Goal: Check status: Check status

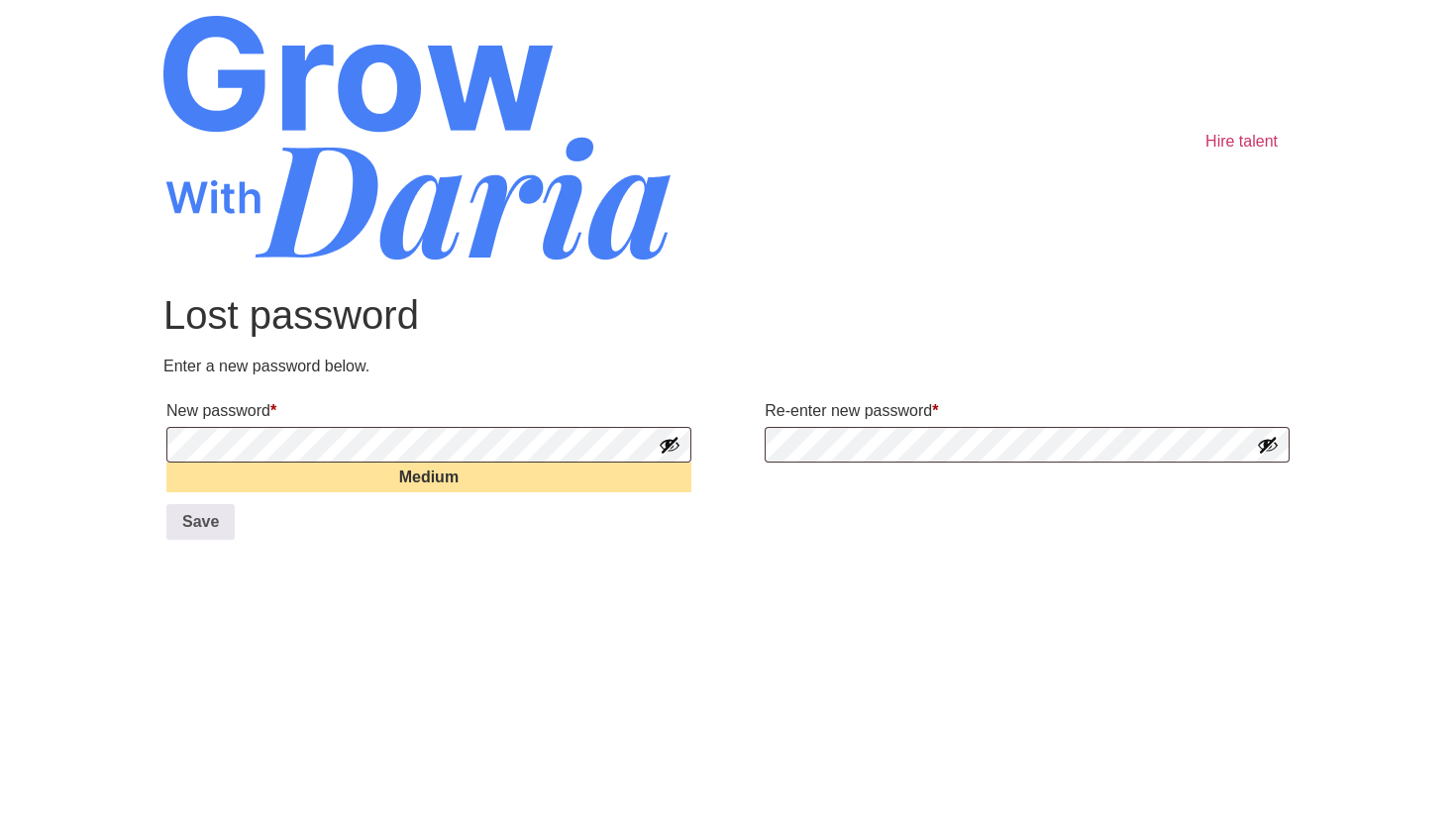
click at [1272, 451] on button "Show password" at bounding box center [1268, 445] width 22 height 22
click at [668, 450] on button "Show password" at bounding box center [669, 445] width 22 height 22
click at [185, 523] on button "Save" at bounding box center [200, 522] width 69 height 36
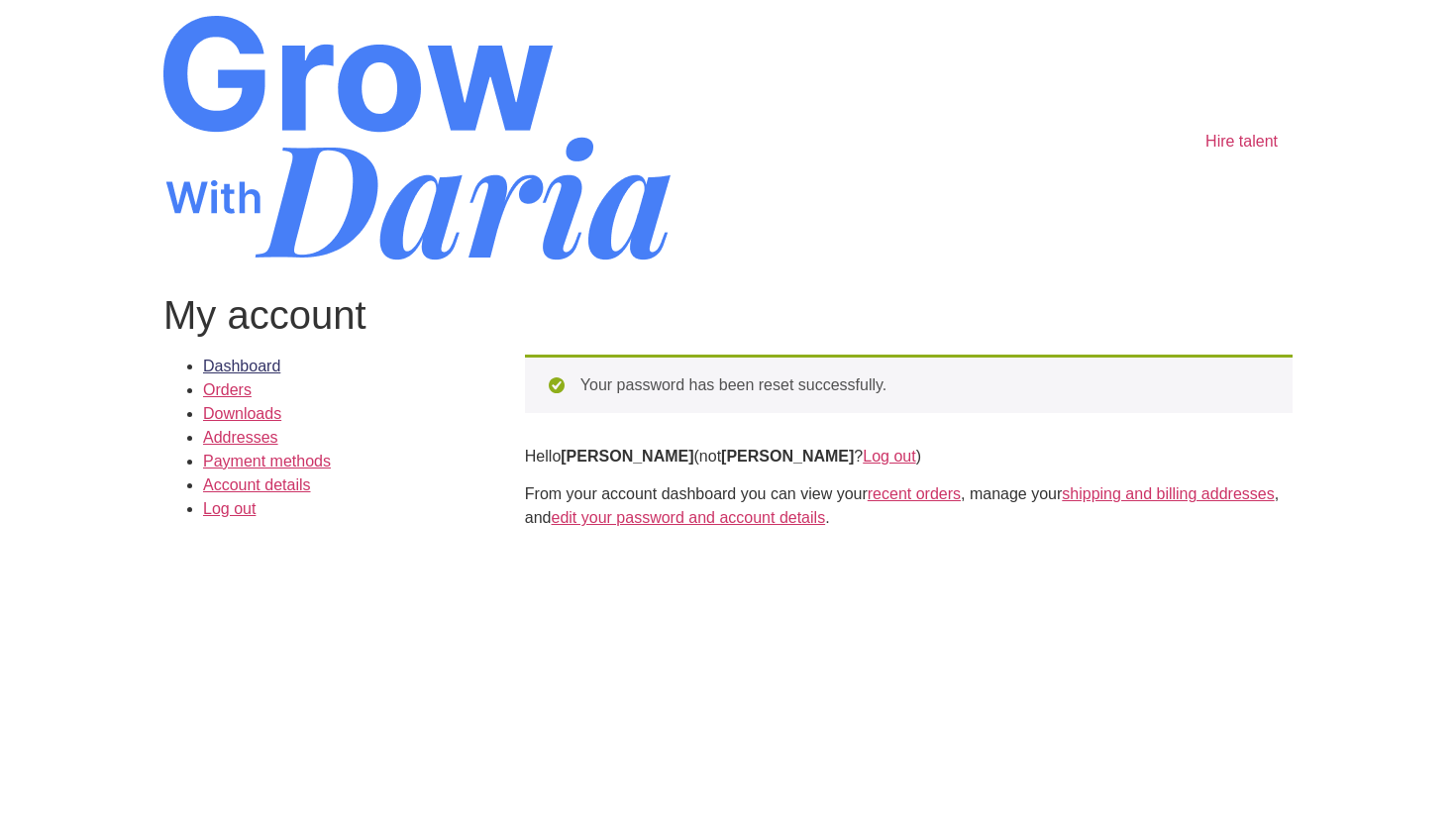
click at [271, 367] on link "Dashboard" at bounding box center [241, 365] width 77 height 17
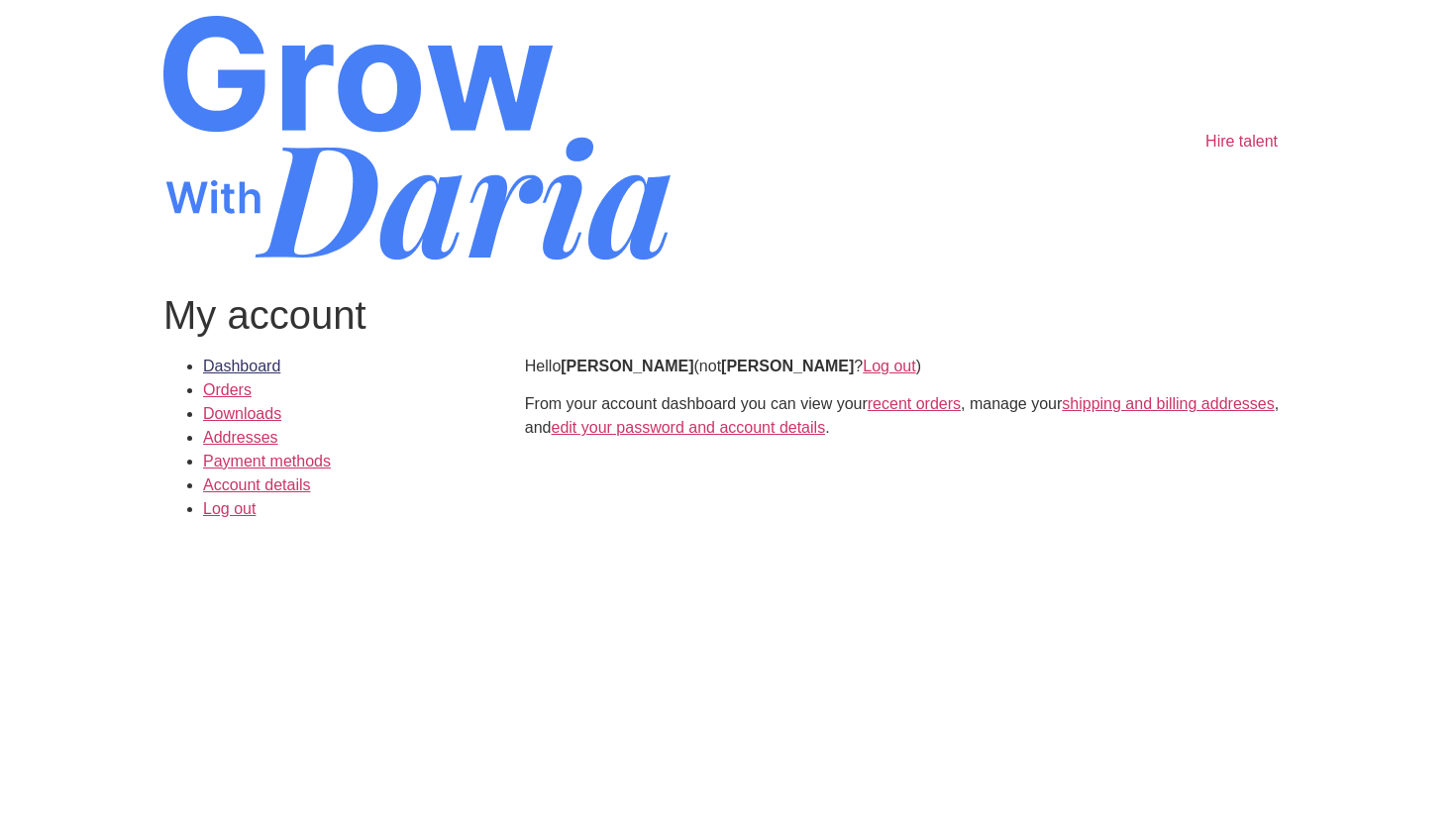
click at [246, 365] on link "Dashboard" at bounding box center [241, 365] width 77 height 17
click at [245, 415] on link "Downloads" at bounding box center [242, 413] width 78 height 17
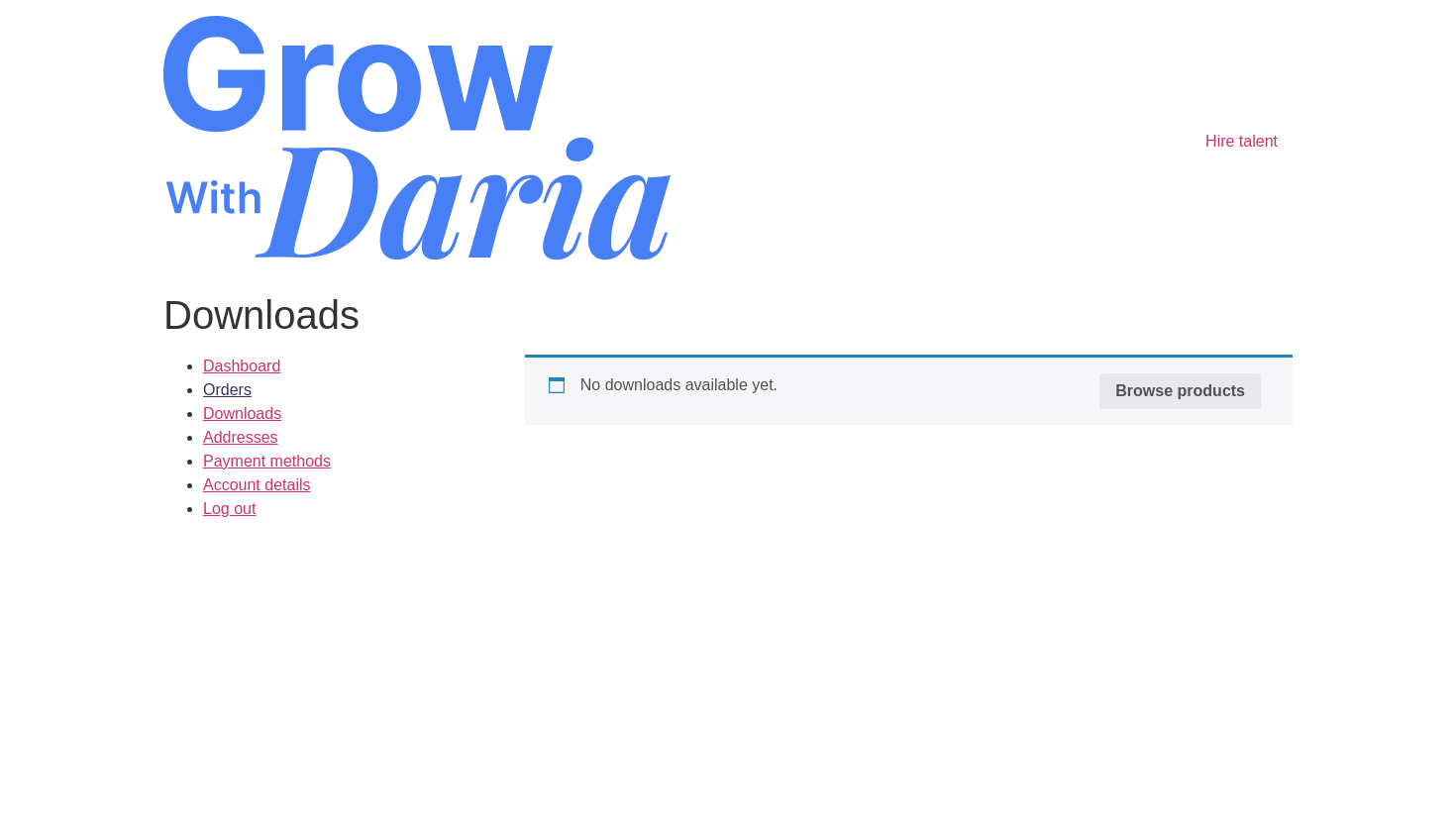
click at [229, 395] on link "Orders" at bounding box center [227, 389] width 49 height 17
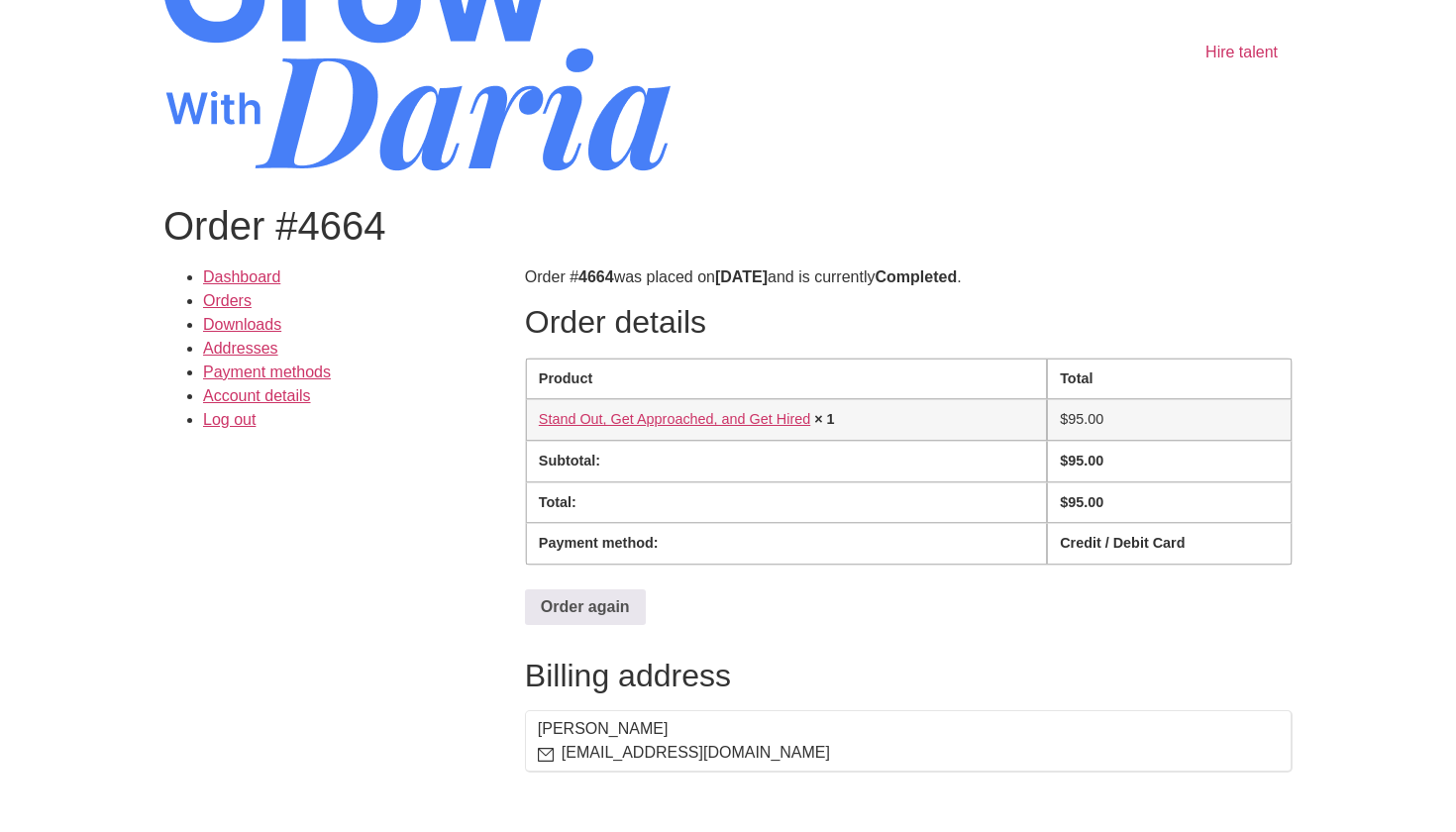
scroll to position [88, 0]
click at [230, 299] on link "Orders" at bounding box center [227, 301] width 49 height 17
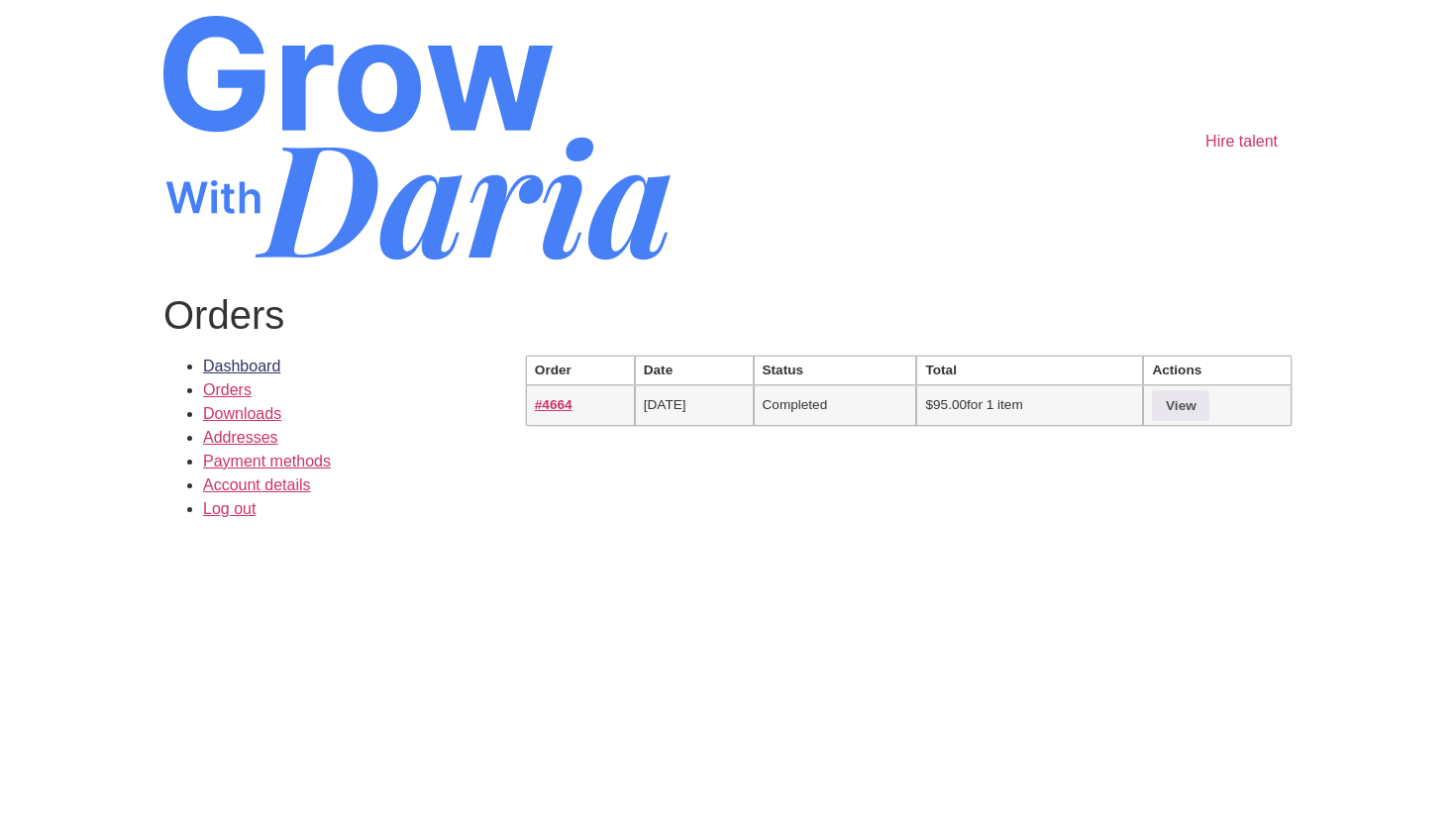
click at [277, 363] on link "Dashboard" at bounding box center [241, 365] width 77 height 17
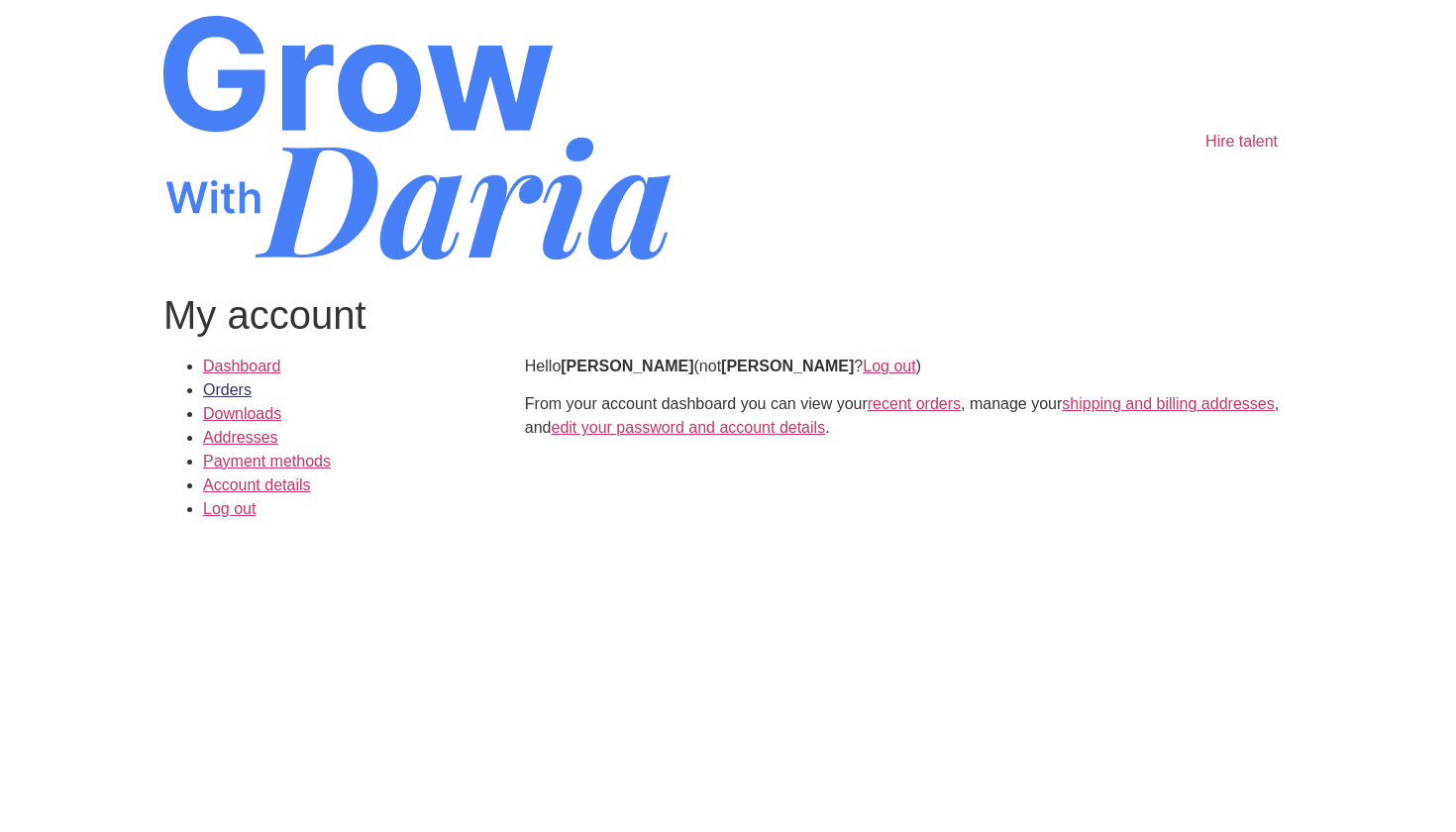
click at [236, 388] on link "Orders" at bounding box center [227, 389] width 49 height 17
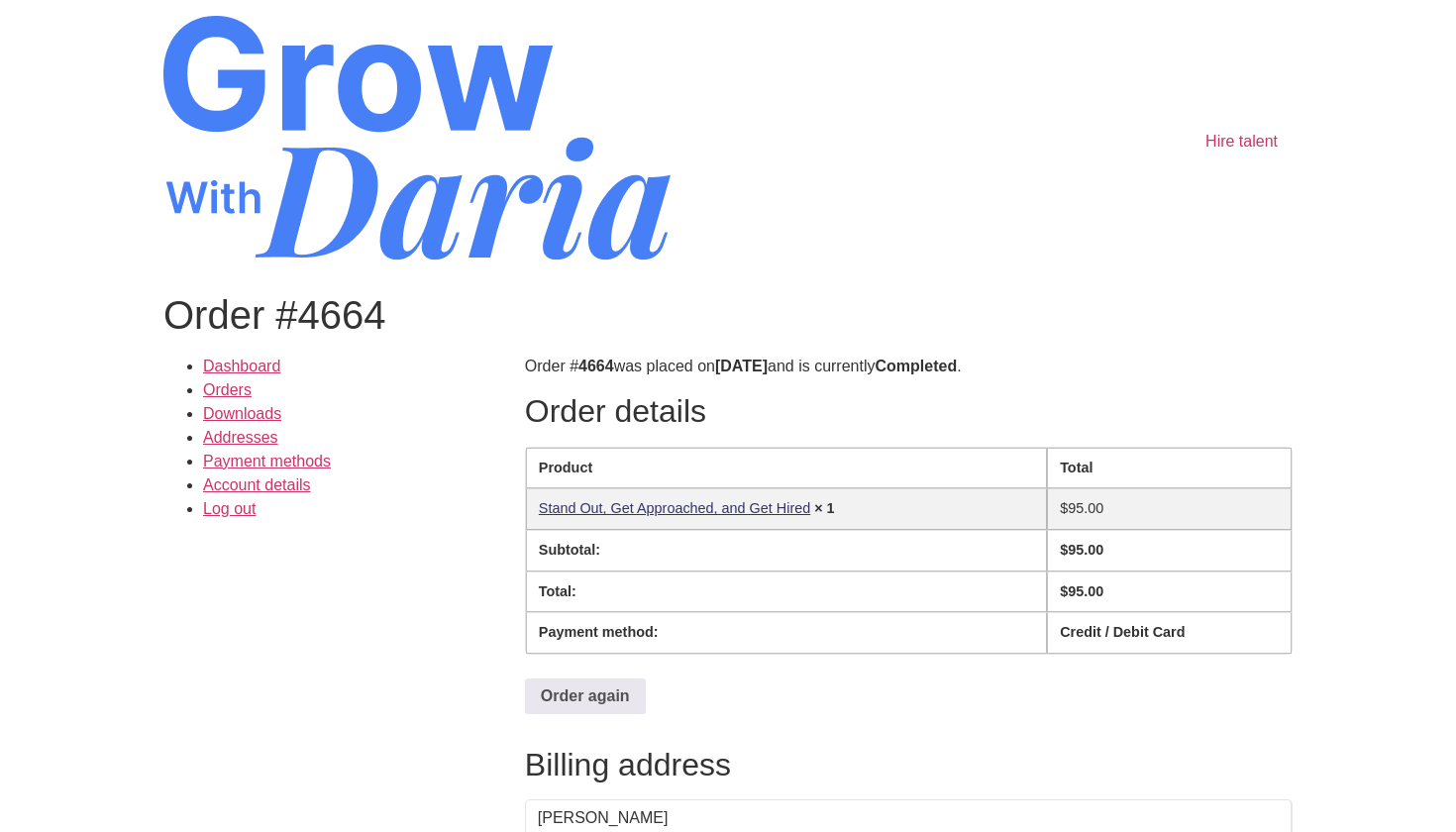
click at [729, 510] on link "Stand Out, Get Approached, and Get Hired​" at bounding box center [674, 508] width 271 height 16
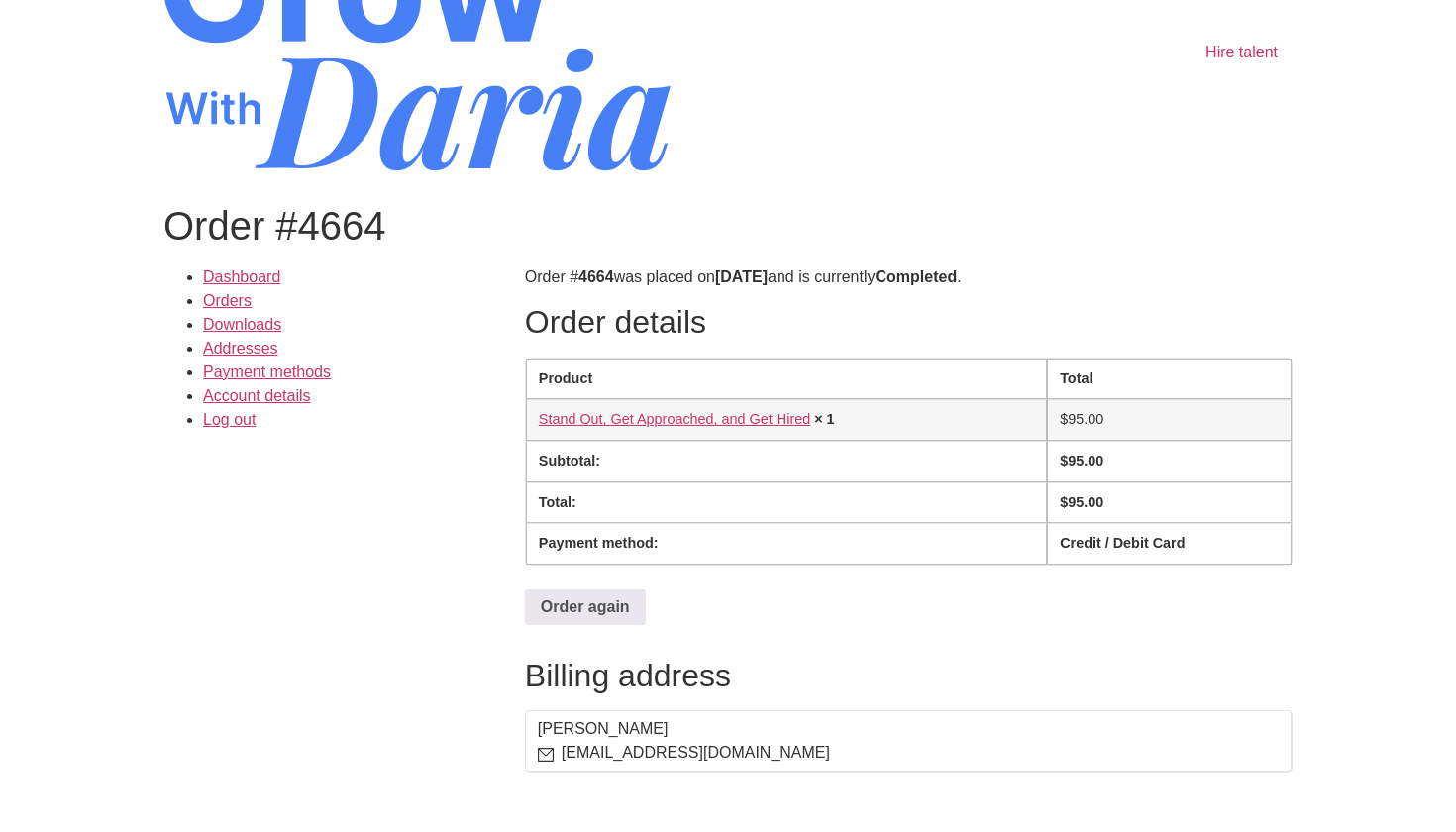
scroll to position [88, 0]
click at [554, 424] on link "Stand Out, Get Approached, and Get Hired​" at bounding box center [674, 420] width 271 height 16
click at [549, 425] on link "Stand Out, Get Approached, and Get Hired​" at bounding box center [674, 420] width 271 height 16
click at [231, 297] on link "Orders" at bounding box center [227, 301] width 49 height 17
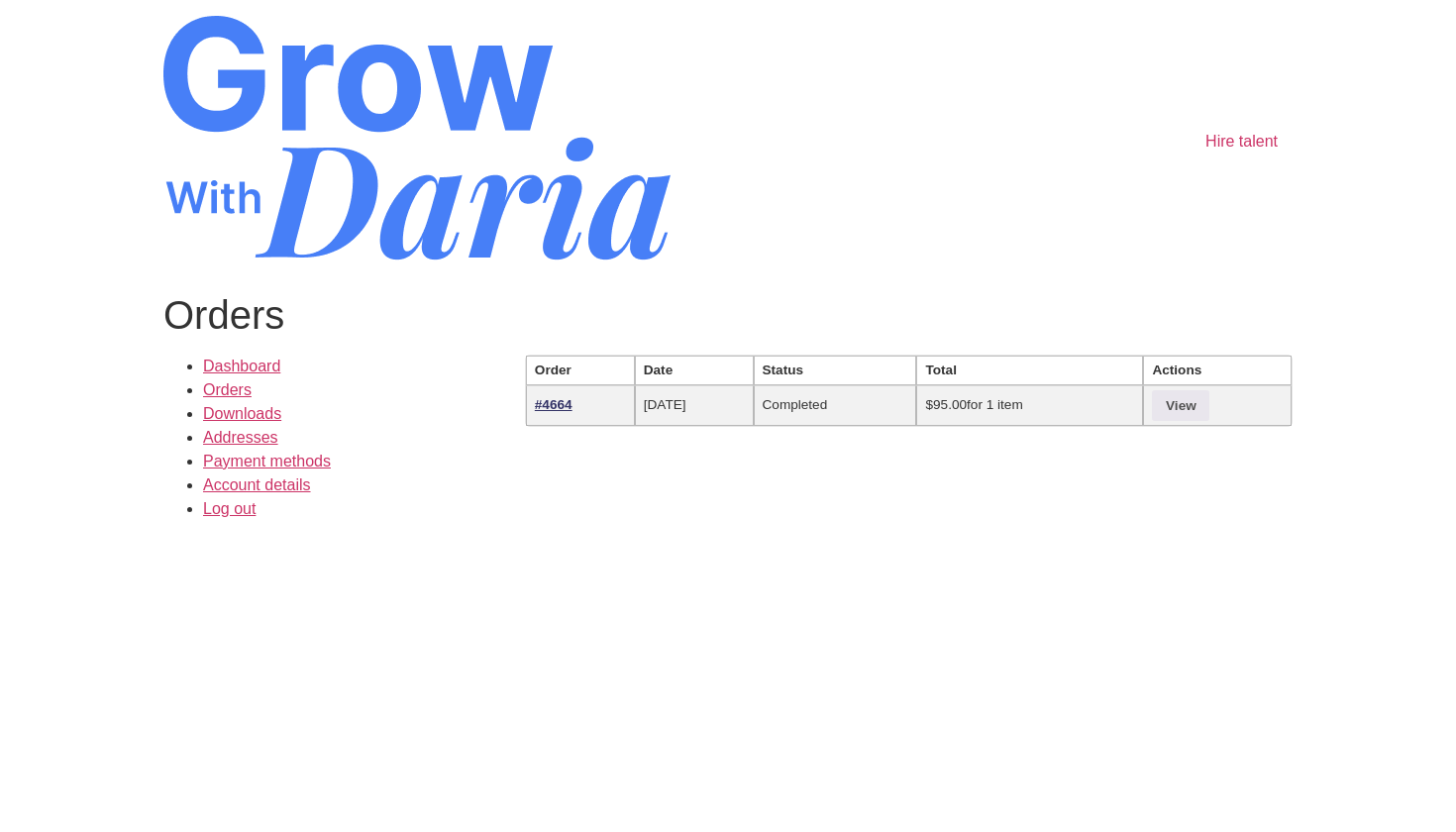
click at [560, 407] on link "#4664" at bounding box center [553, 404] width 38 height 15
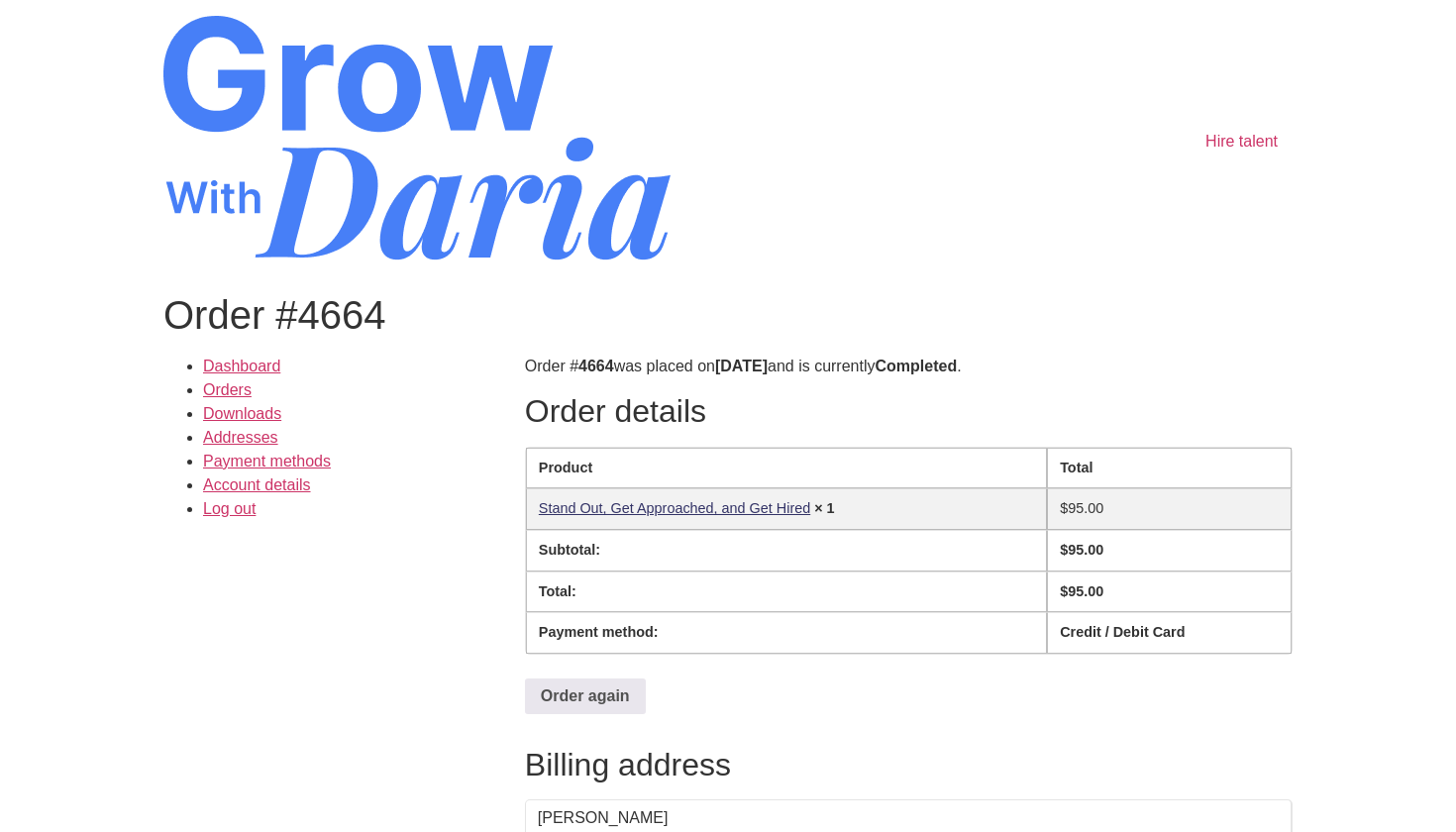
click at [689, 508] on link "Stand Out, Get Approached, and Get Hired​" at bounding box center [674, 508] width 271 height 16
click at [679, 503] on link "Stand Out, Get Approached, and Get Hired​" at bounding box center [674, 508] width 271 height 16
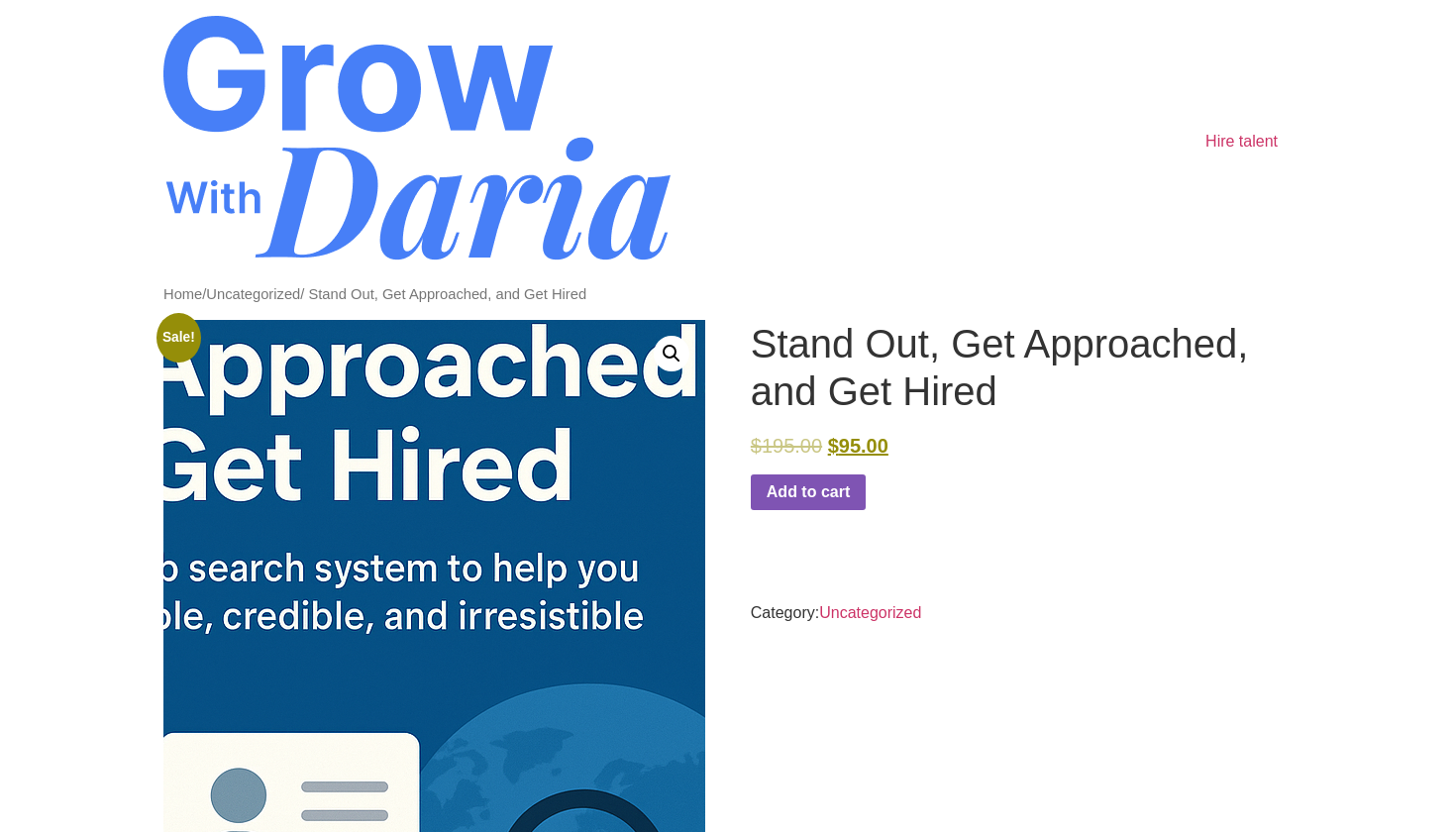
click at [547, 534] on img at bounding box center [334, 639] width 1014 height 1015
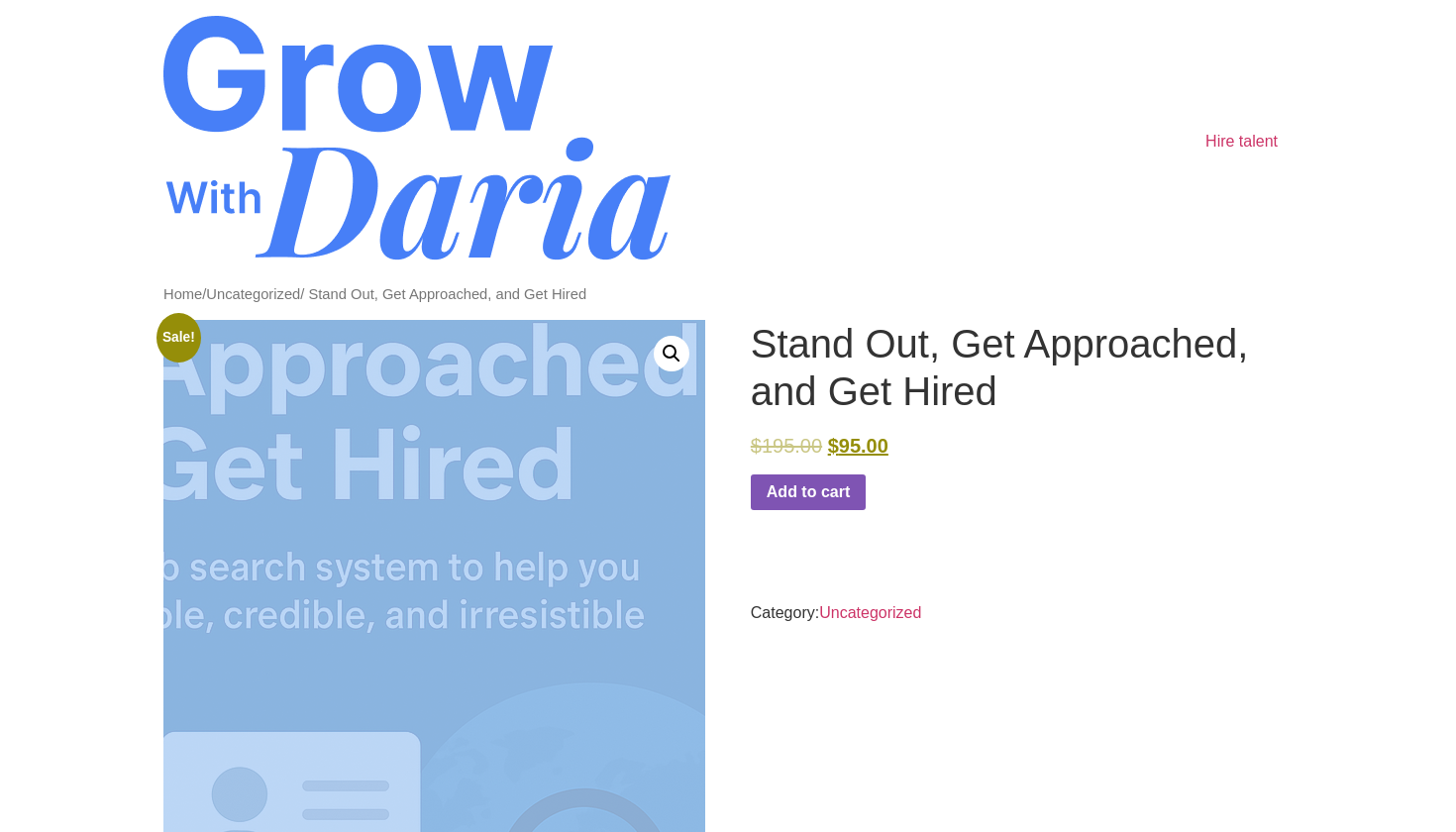
click at [547, 534] on img at bounding box center [335, 638] width 1014 height 1015
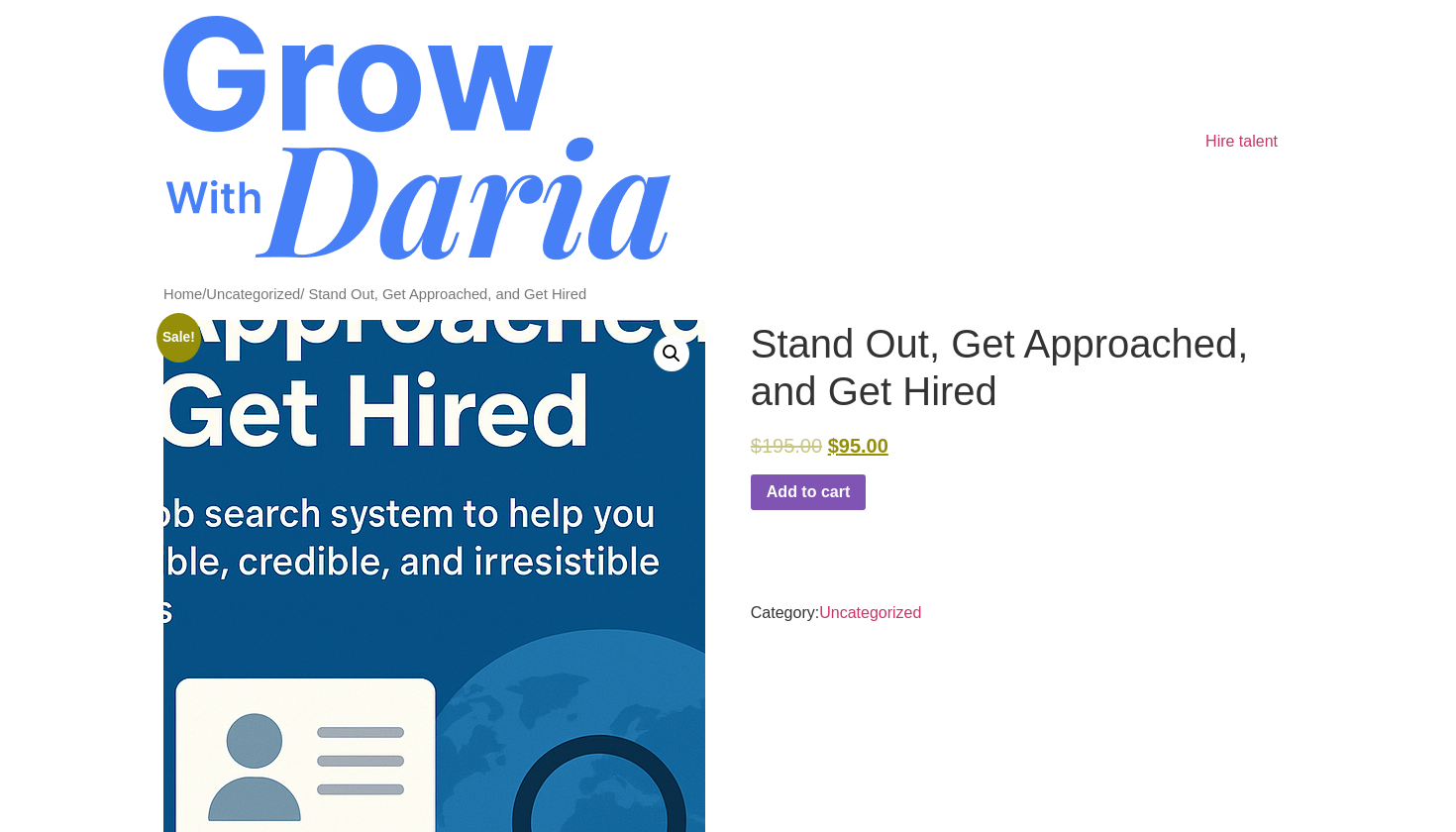
click at [531, 597] on img at bounding box center [350, 585] width 1014 height 1015
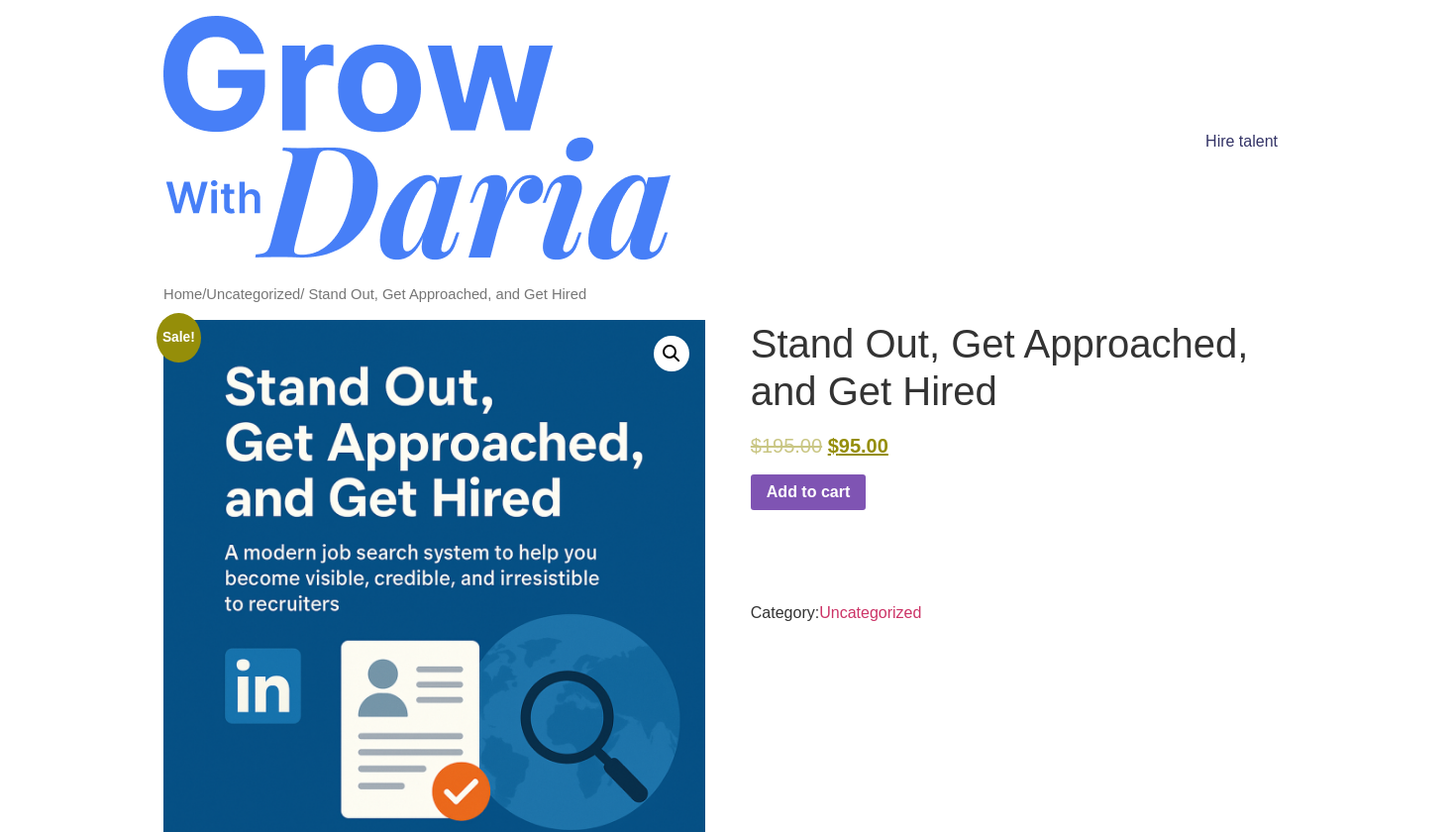
click at [1231, 142] on link "Hire talent" at bounding box center [1241, 142] width 102 height 40
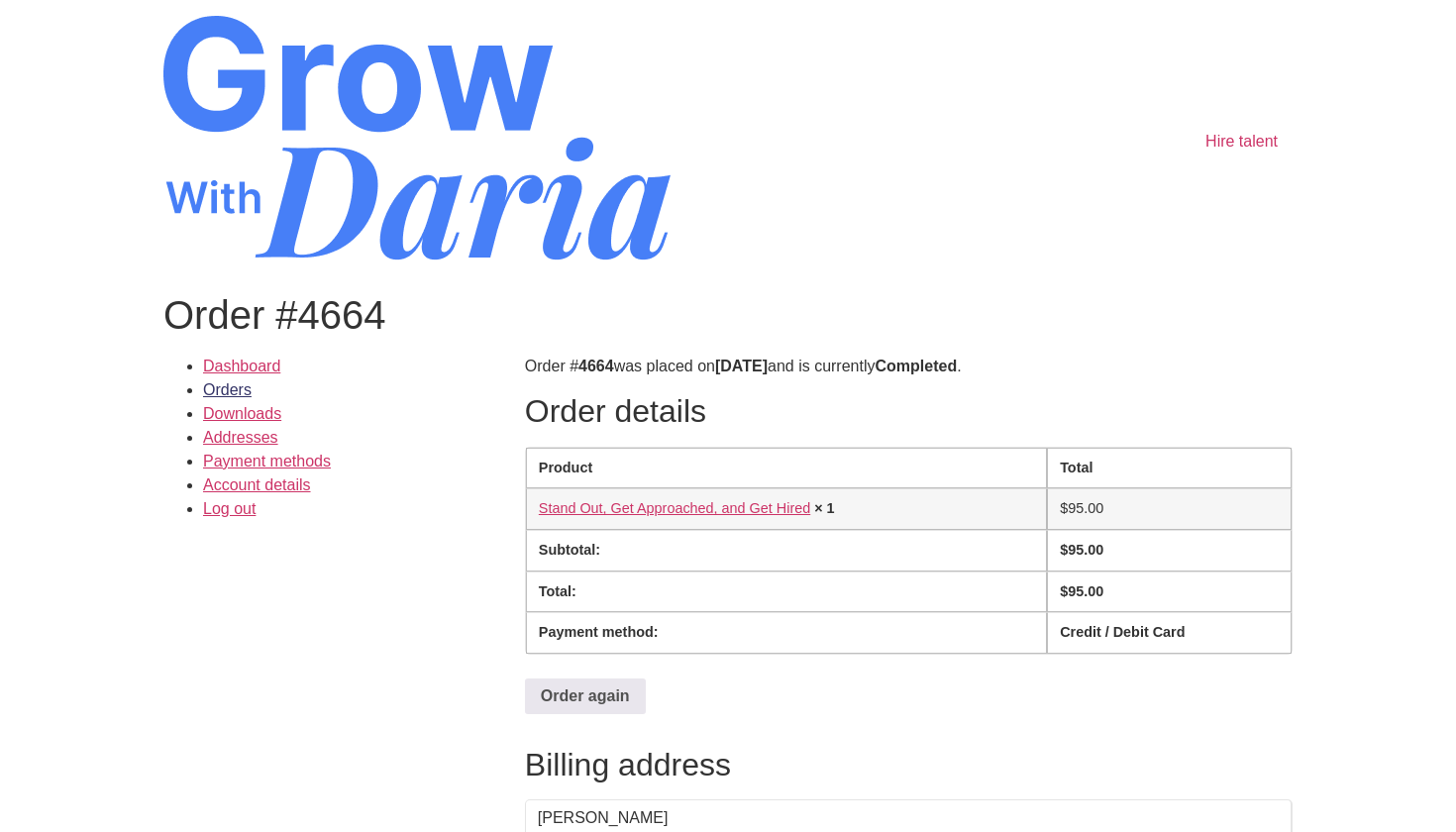
click at [229, 390] on link "Orders" at bounding box center [227, 389] width 49 height 17
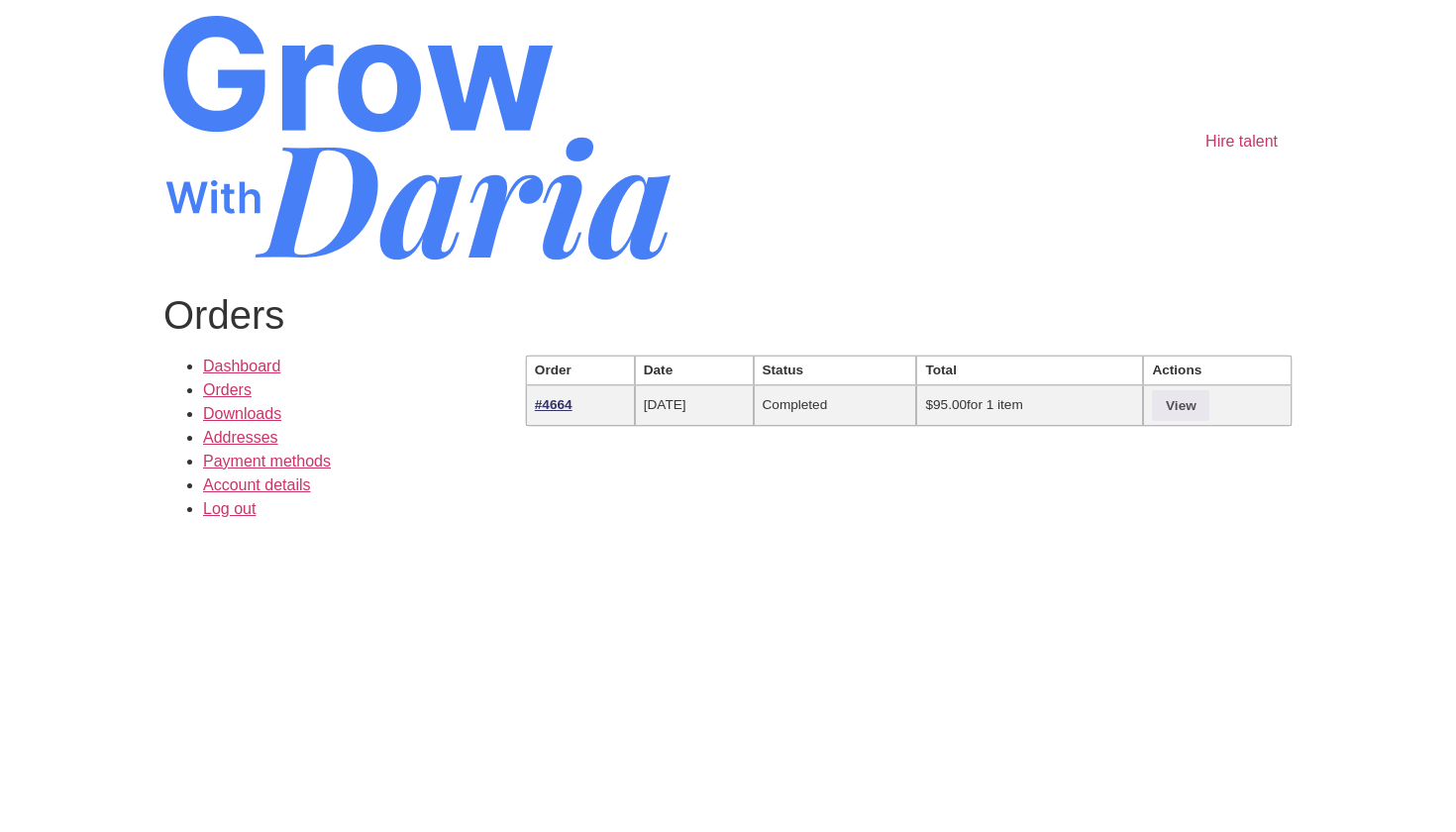
click at [554, 409] on link "#4664" at bounding box center [553, 404] width 38 height 15
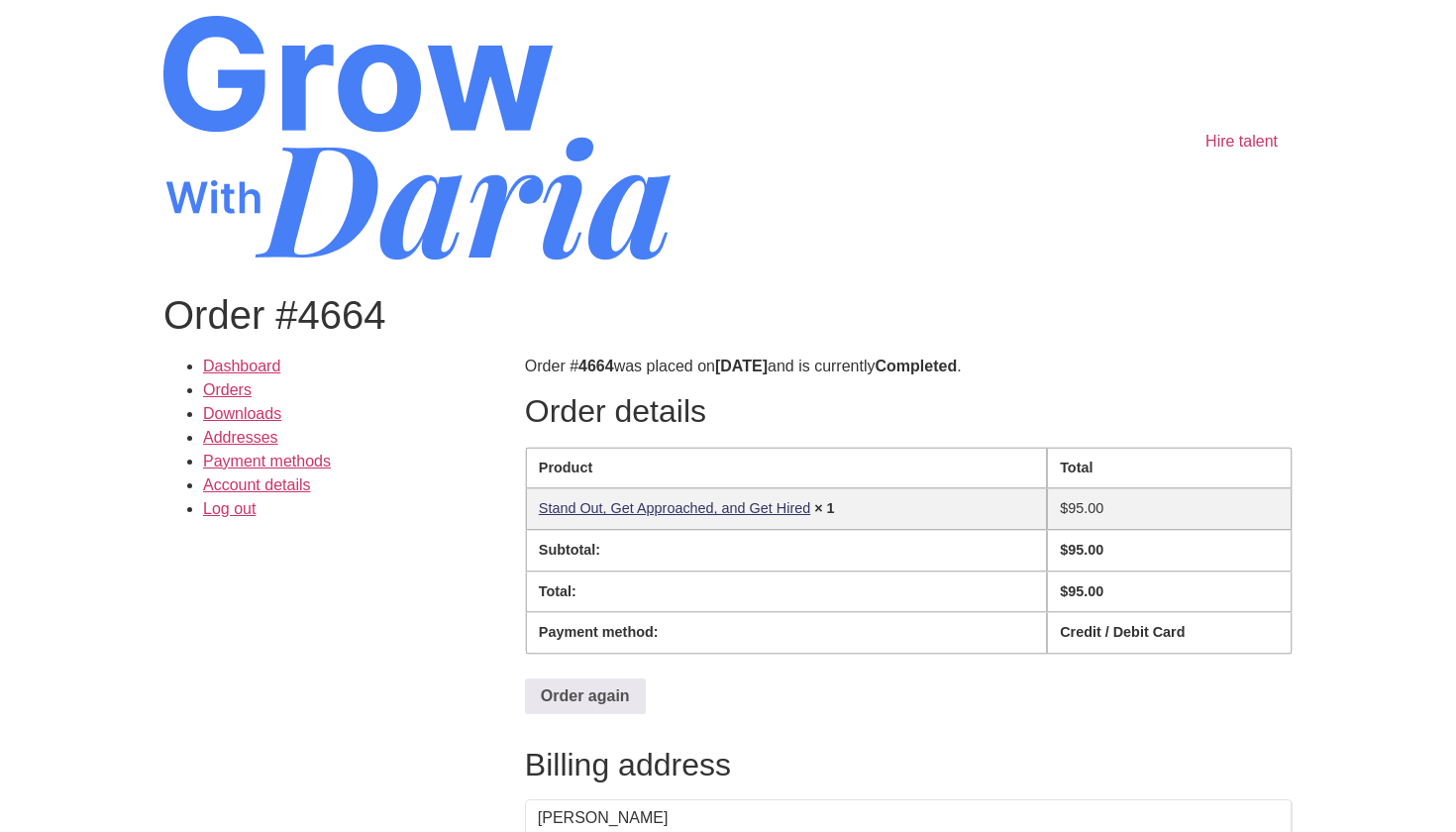
click at [671, 503] on link "Stand Out, Get Approached, and Get Hired​" at bounding box center [674, 508] width 271 height 16
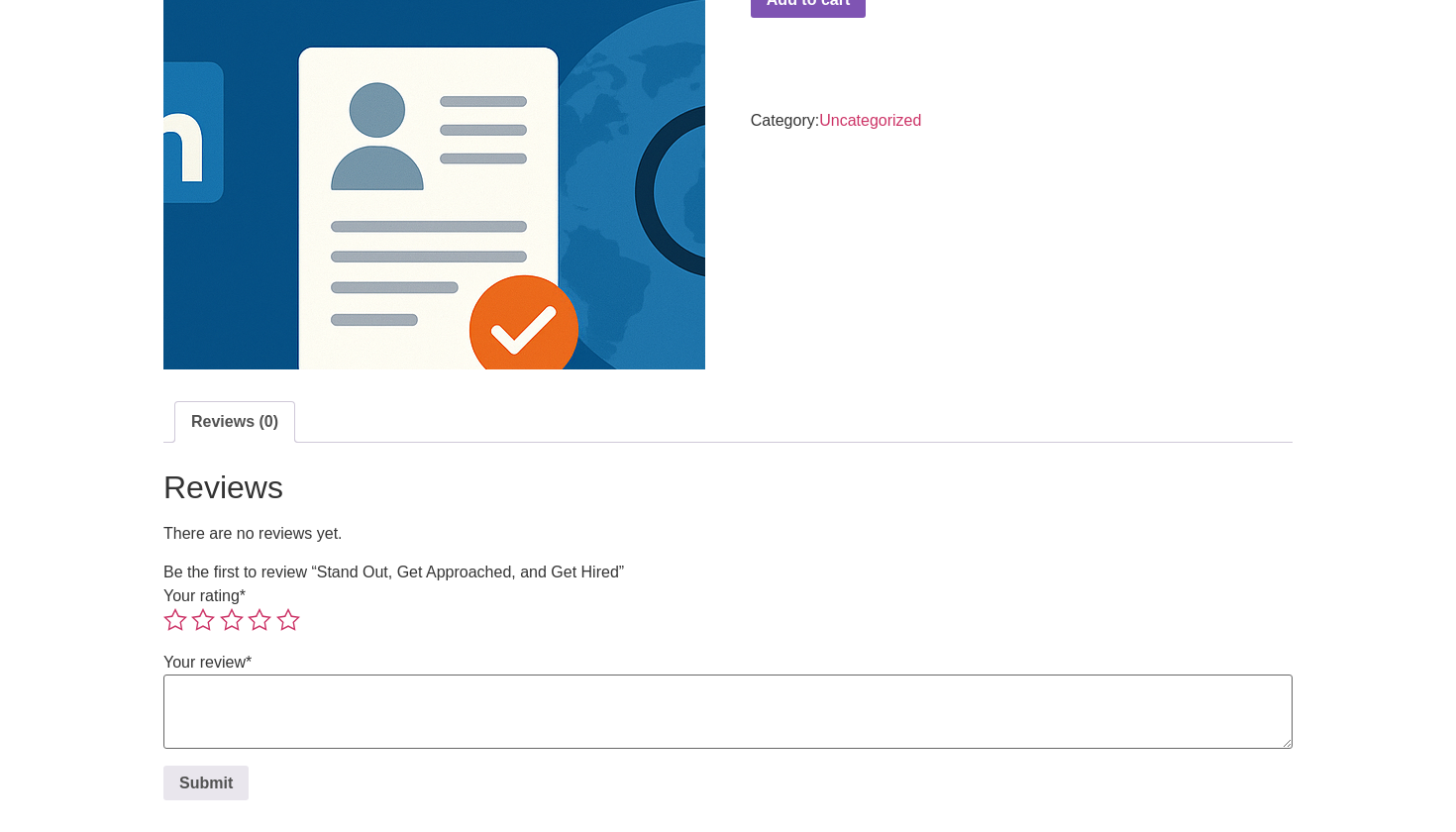
scroll to position [493, 0]
